Goal: Transaction & Acquisition: Purchase product/service

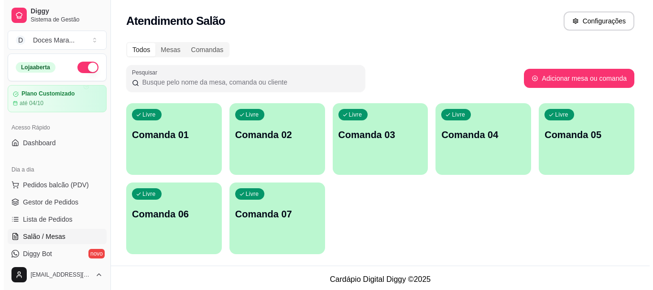
scroll to position [96, 0]
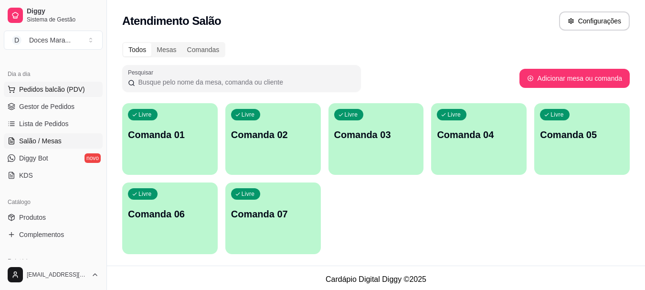
click at [51, 87] on span "Pedidos balcão (PDV)" at bounding box center [52, 90] width 66 height 10
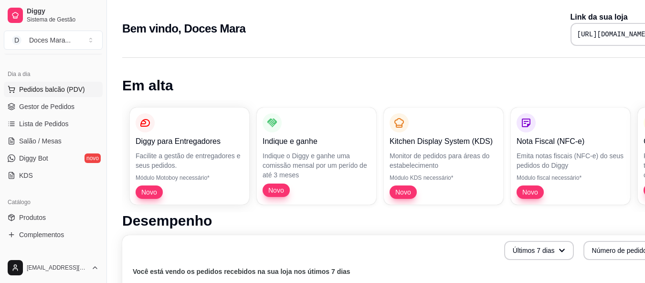
click at [48, 88] on span "Pedidos balcão (PDV)" at bounding box center [52, 90] width 66 height 10
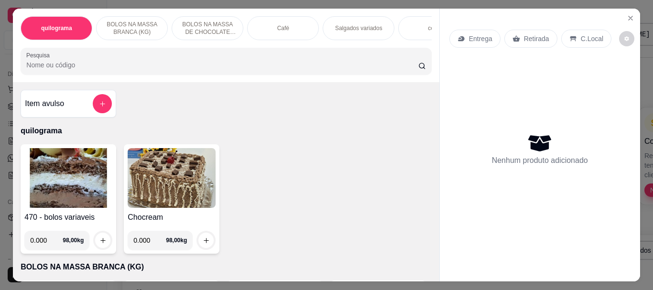
click at [167, 189] on img at bounding box center [172, 178] width 88 height 60
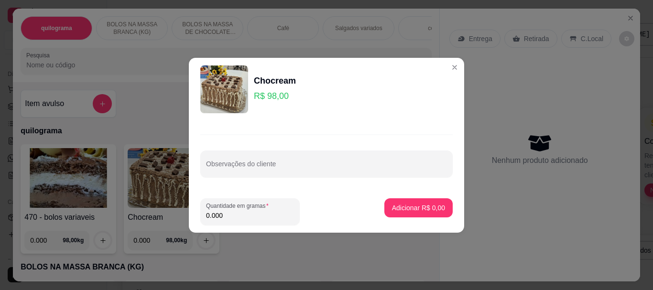
click at [226, 217] on input "0.000" at bounding box center [250, 216] width 88 height 10
type input "10.000"
click at [403, 209] on p "Adicionar R$ 980,00" at bounding box center [414, 207] width 59 height 9
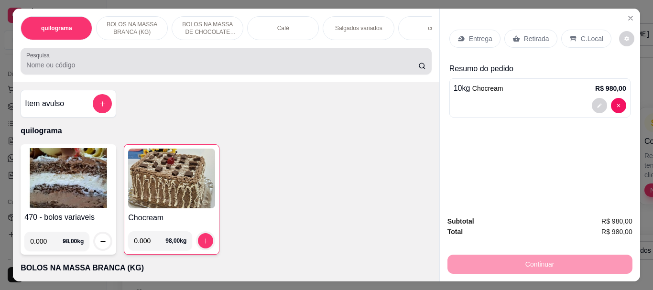
click at [89, 64] on input "Pesquisa" at bounding box center [222, 65] width 392 height 10
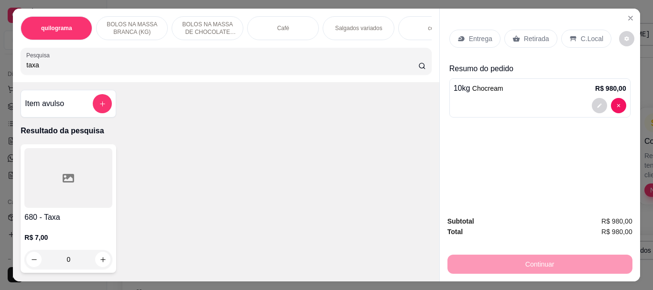
type input "taxa"
click at [71, 80] on div "quilograma BOLOS NA MASSA BRANCA (KG) BOLOS NA MASSA DE CHOCOLATE preço por (KG…" at bounding box center [226, 46] width 426 height 74
click at [58, 180] on div at bounding box center [68, 178] width 88 height 60
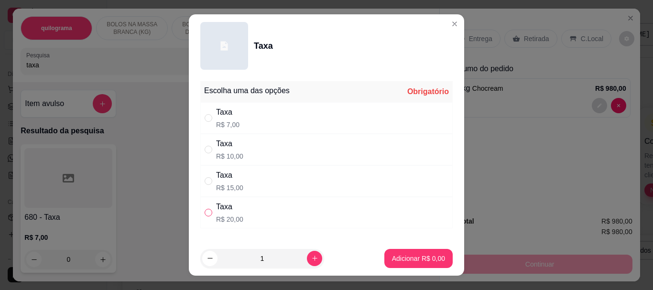
click at [206, 211] on input "" at bounding box center [208, 213] width 8 height 8
radio input "true"
click at [399, 258] on p "Adicionar R$ 20,00" at bounding box center [416, 258] width 55 height 9
type input "1"
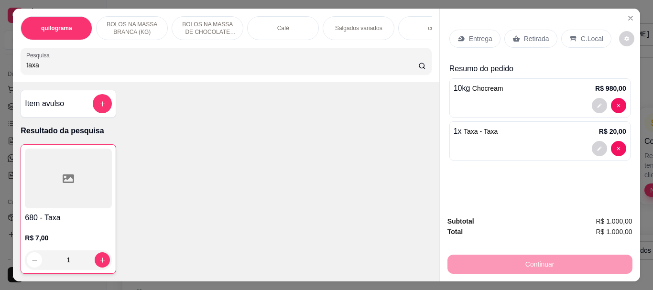
click at [529, 36] on p "Retirada" at bounding box center [536, 39] width 25 height 10
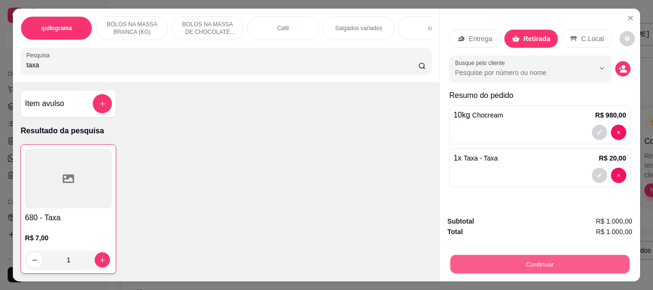
click at [529, 255] on button "Continuar" at bounding box center [539, 264] width 179 height 19
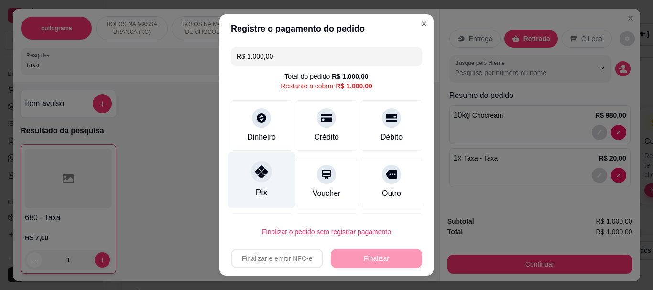
click at [256, 176] on icon at bounding box center [261, 172] width 12 height 12
type input "R$ 0,00"
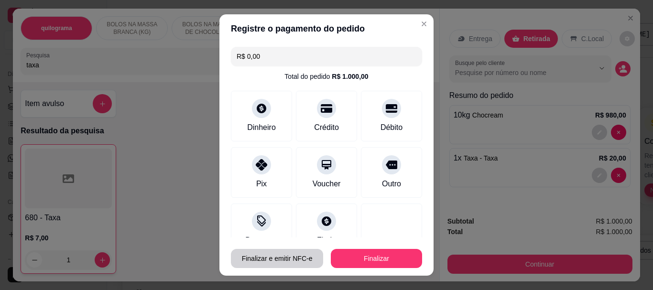
click at [267, 258] on button "Finalizar e emitir NFC-e" at bounding box center [277, 258] width 92 height 19
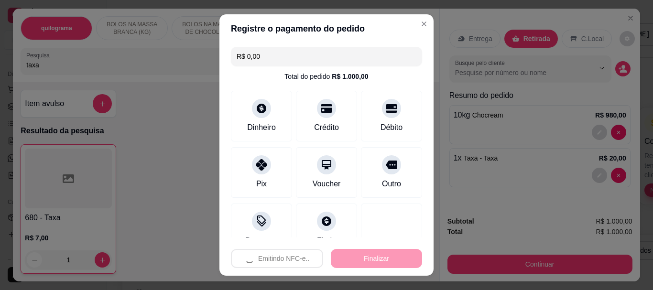
type input "0"
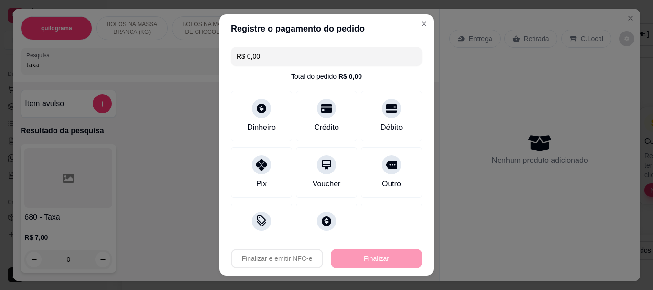
type input "-R$ 1.000,00"
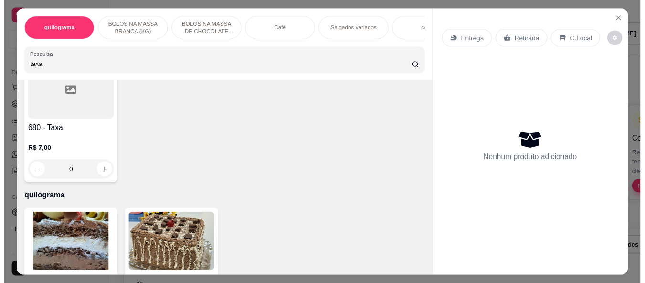
scroll to position [96, 0]
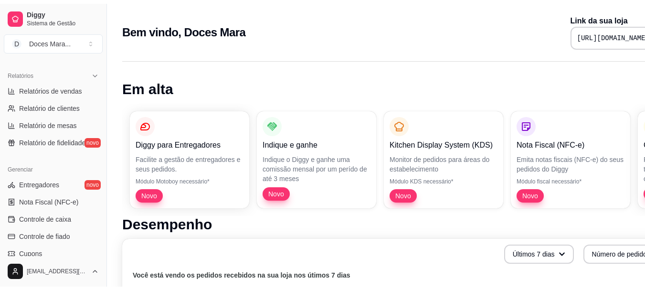
scroll to position [287, 0]
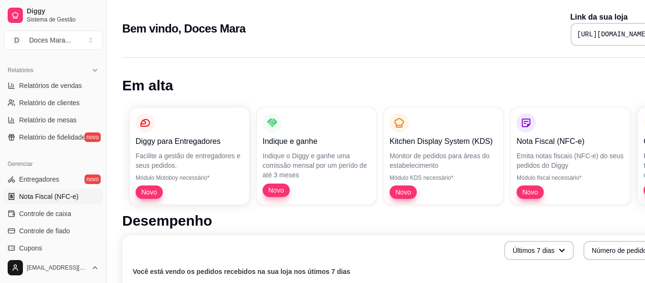
click at [53, 196] on span "Nota Fiscal (NFC-e)" at bounding box center [48, 197] width 59 height 10
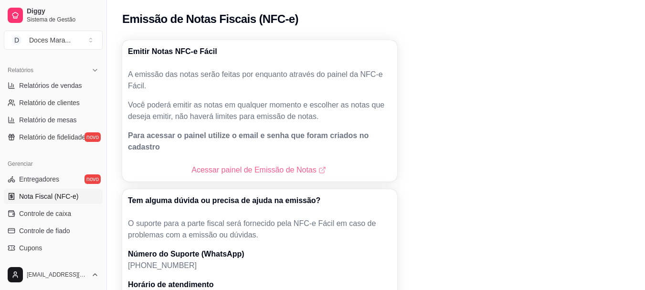
click at [277, 164] on link "Acessar painel de Emissão de Notas" at bounding box center [260, 169] width 136 height 11
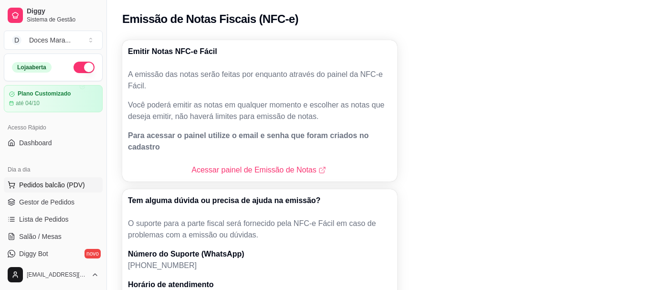
click at [51, 184] on span "Pedidos balcão (PDV)" at bounding box center [52, 185] width 66 height 10
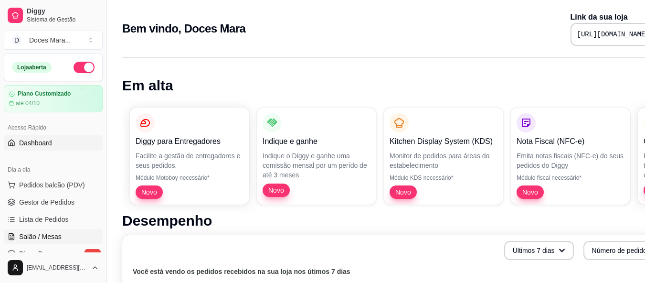
click at [55, 236] on span "Salão / Mesas" at bounding box center [40, 237] width 43 height 10
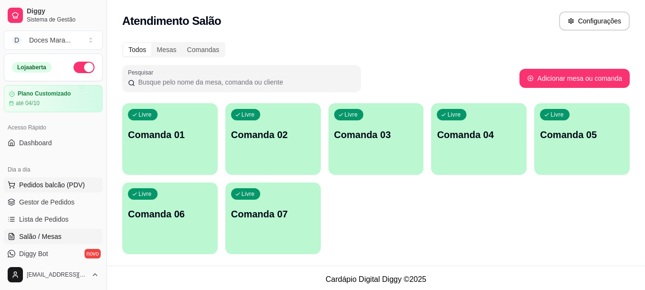
click at [33, 183] on span "Pedidos balcão (PDV)" at bounding box center [52, 185] width 66 height 10
